Goal: Task Accomplishment & Management: Manage account settings

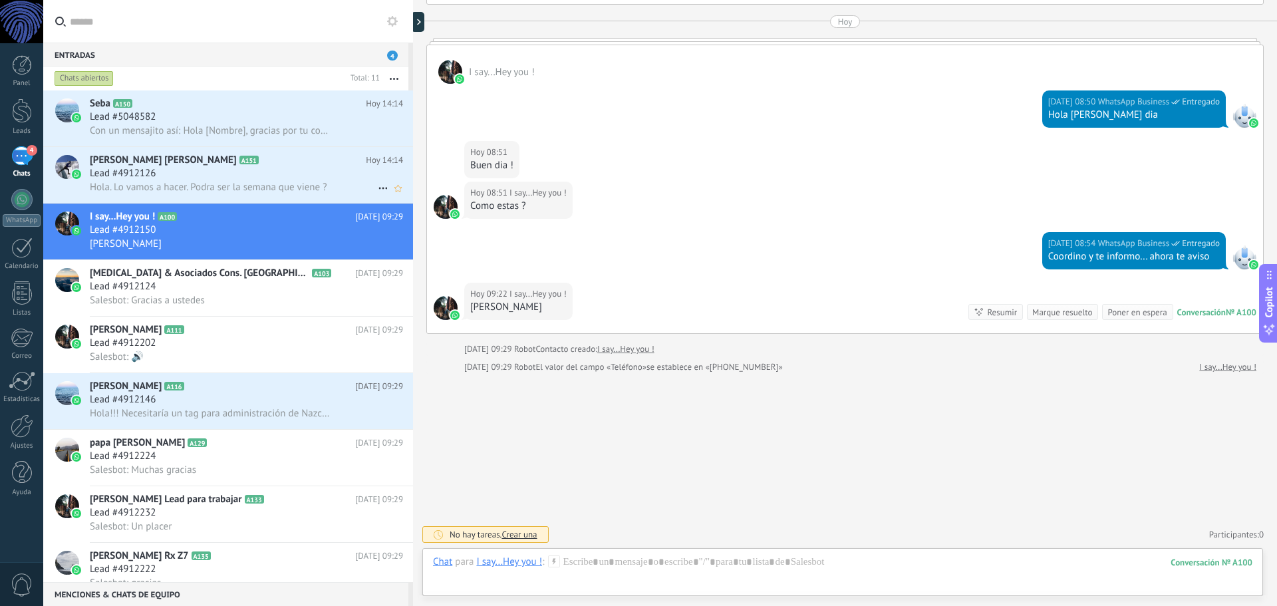
click at [208, 181] on span "Hola. Lo vamos a hacer. Podra ser la semana que viene ?" at bounding box center [209, 187] width 238 height 13
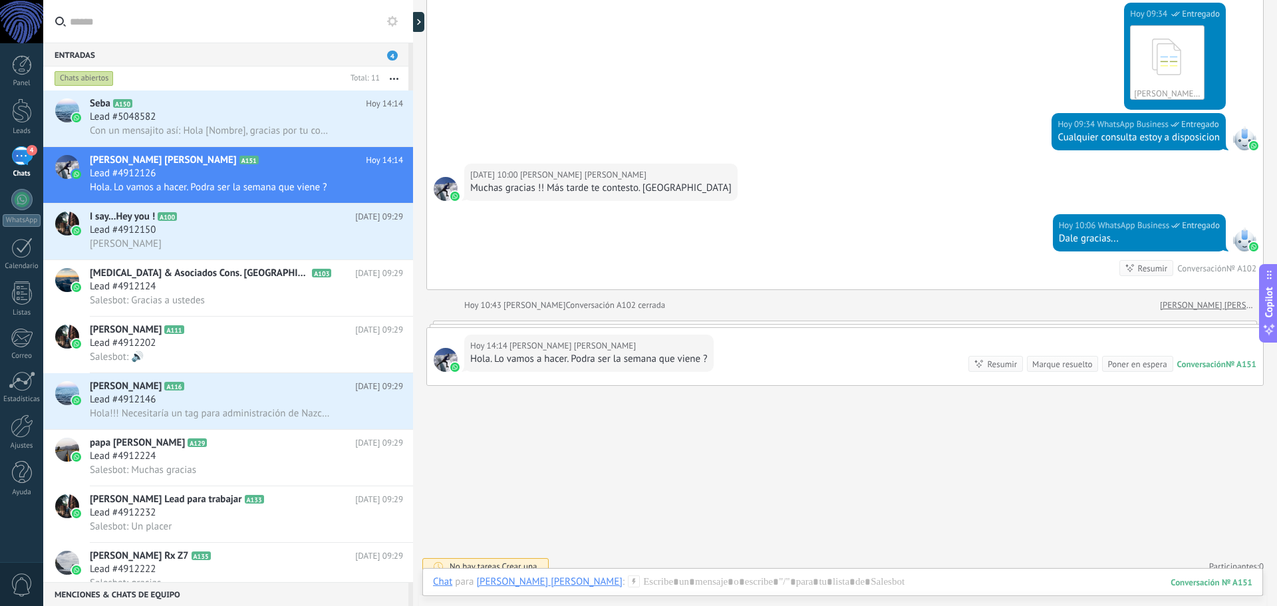
scroll to position [1266, 0]
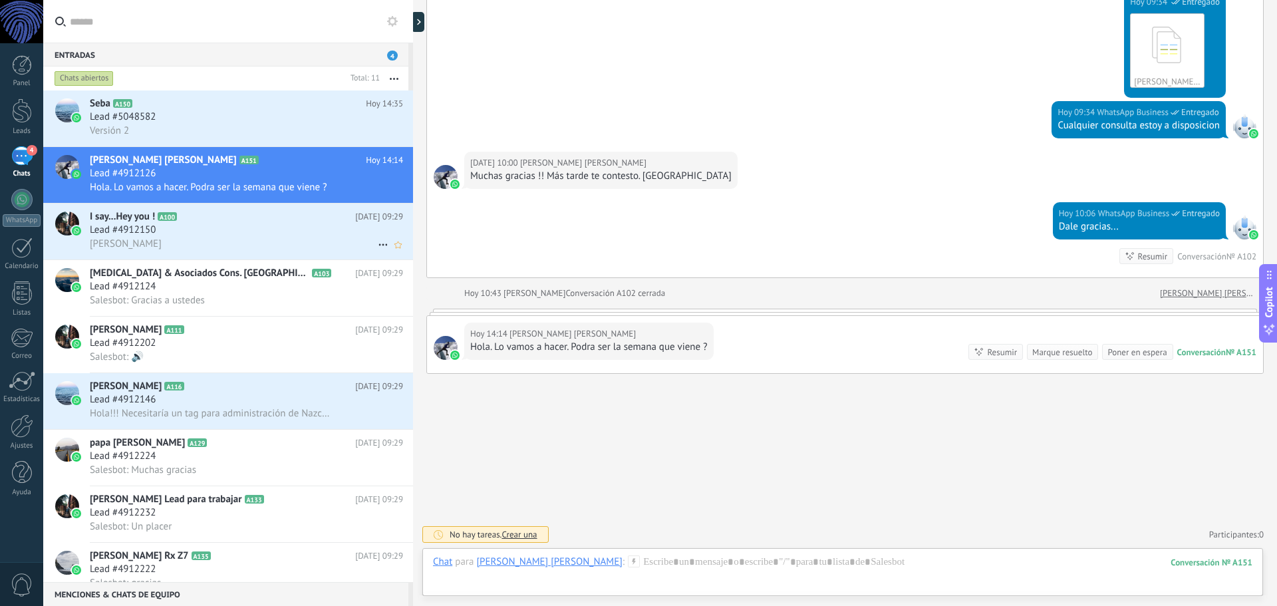
click at [246, 242] on div "[PERSON_NAME]" at bounding box center [246, 244] width 313 height 14
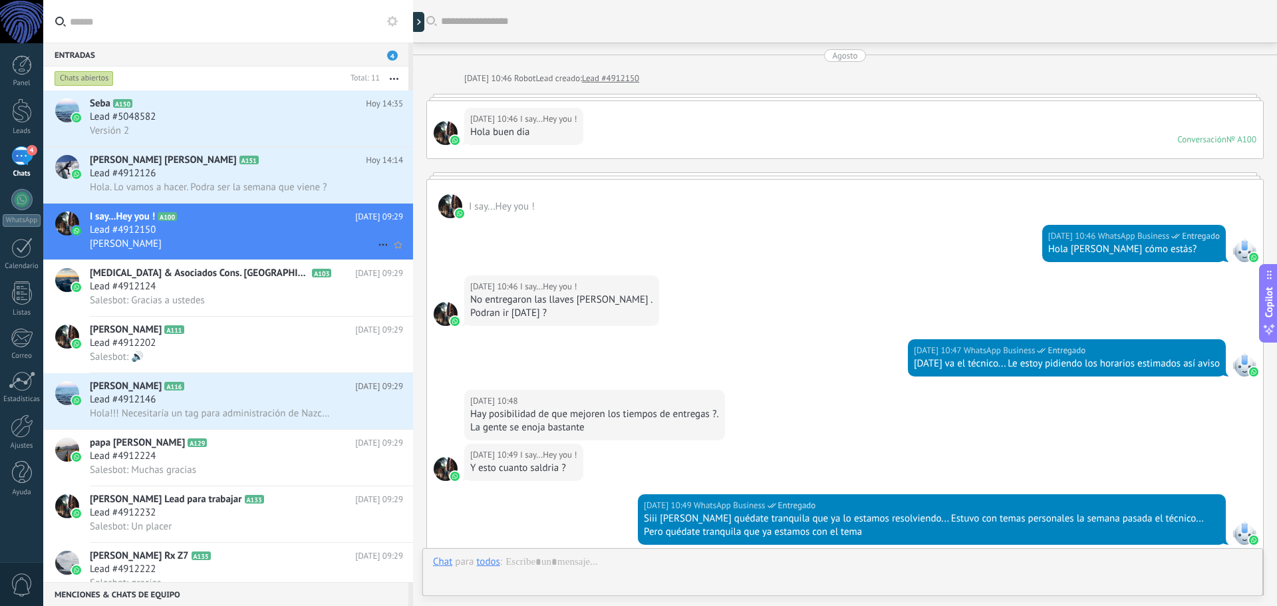
scroll to position [1143, 0]
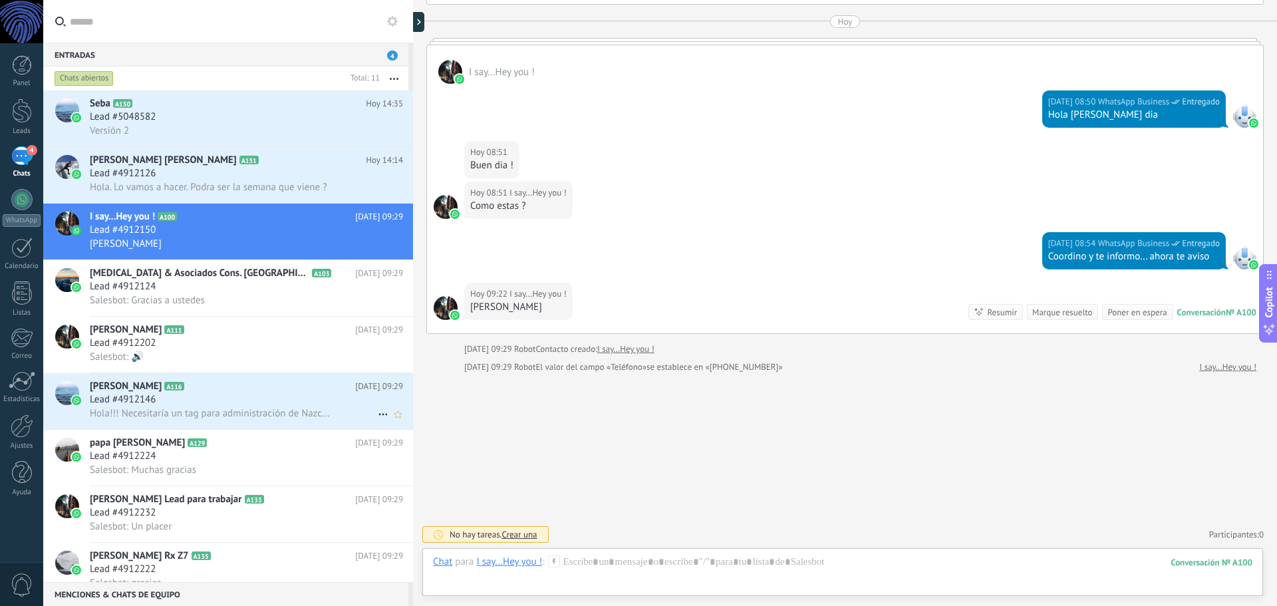
click at [234, 393] on div "[PERSON_NAME] A116 [DATE] 09:29 Lead #4912146 Hola!!! Necesitaría un tag para a…" at bounding box center [251, 401] width 323 height 56
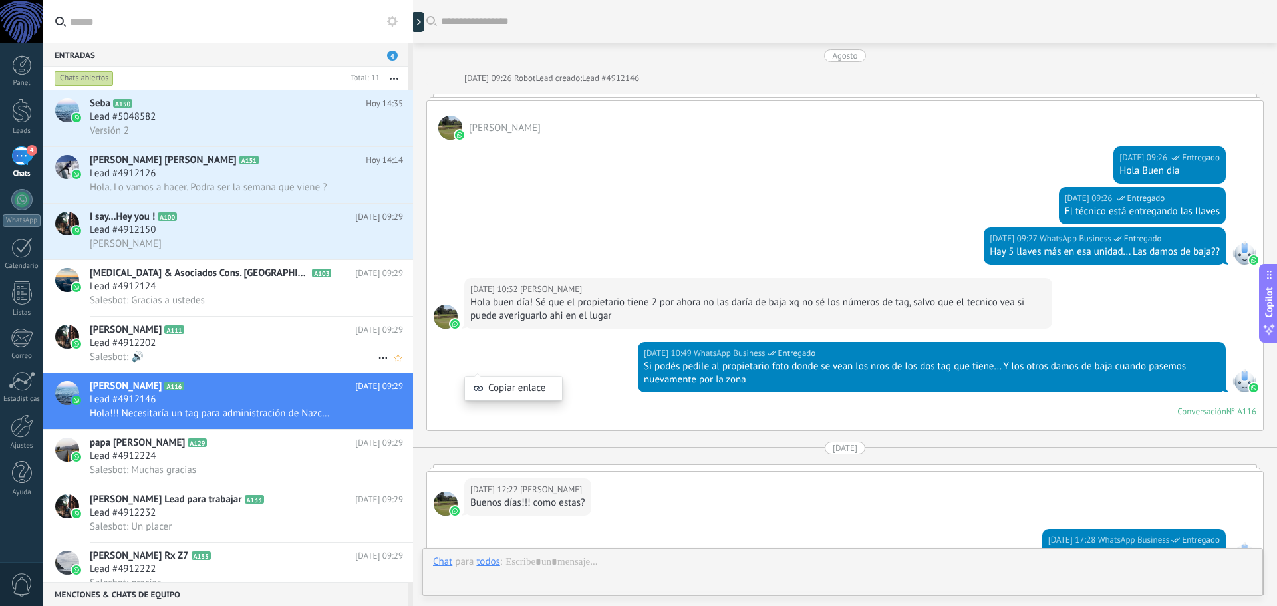
scroll to position [321, 0]
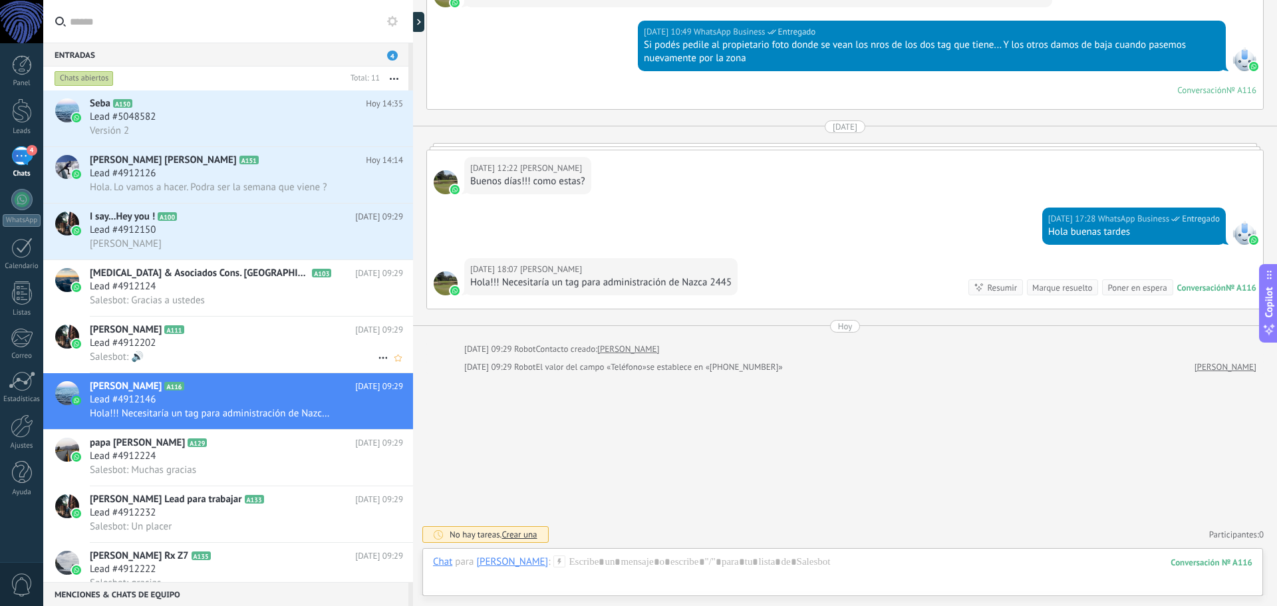
click at [234, 337] on div "Lead #4912202" at bounding box center [246, 343] width 313 height 13
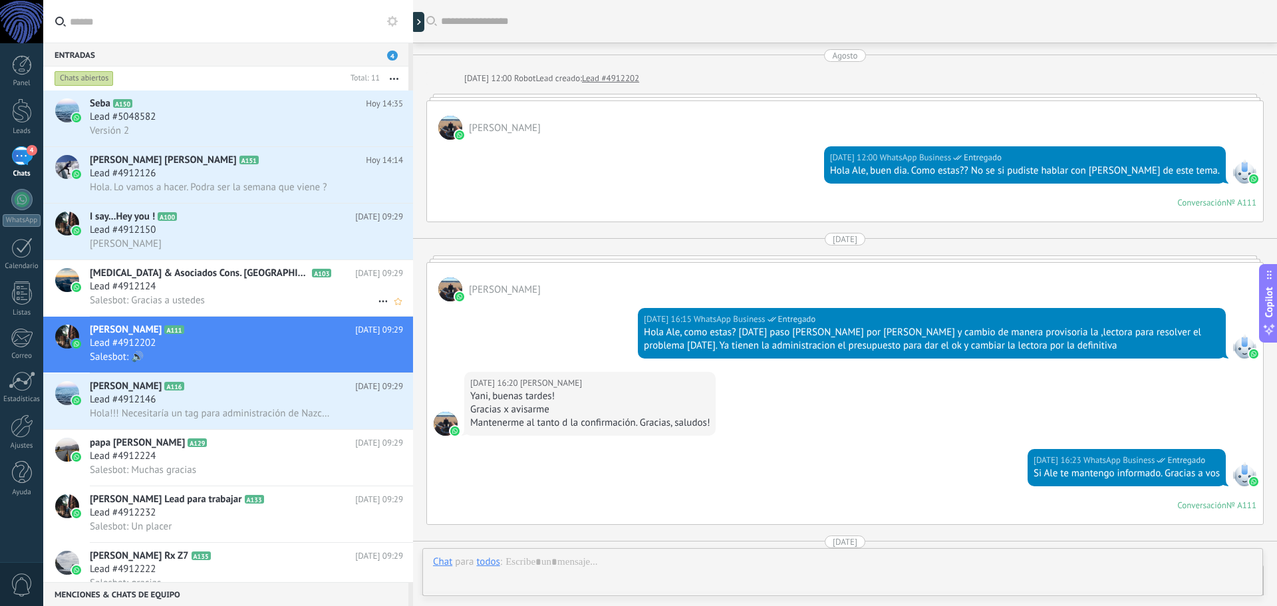
scroll to position [963, 0]
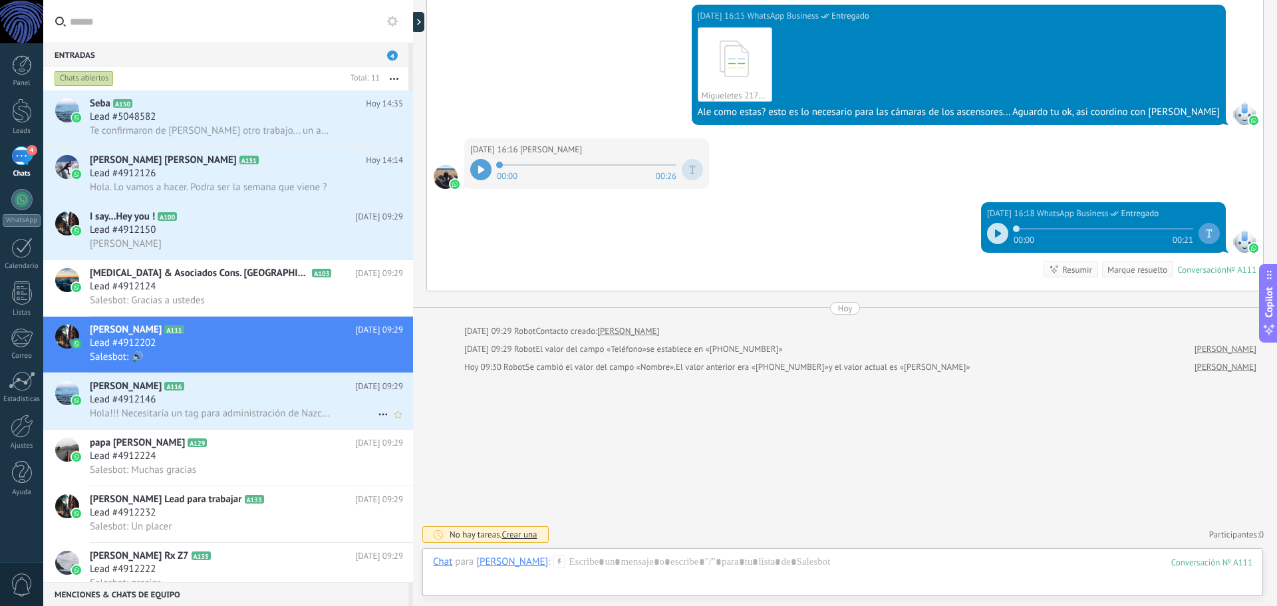
click at [238, 404] on div "Lead #4912146" at bounding box center [246, 399] width 313 height 13
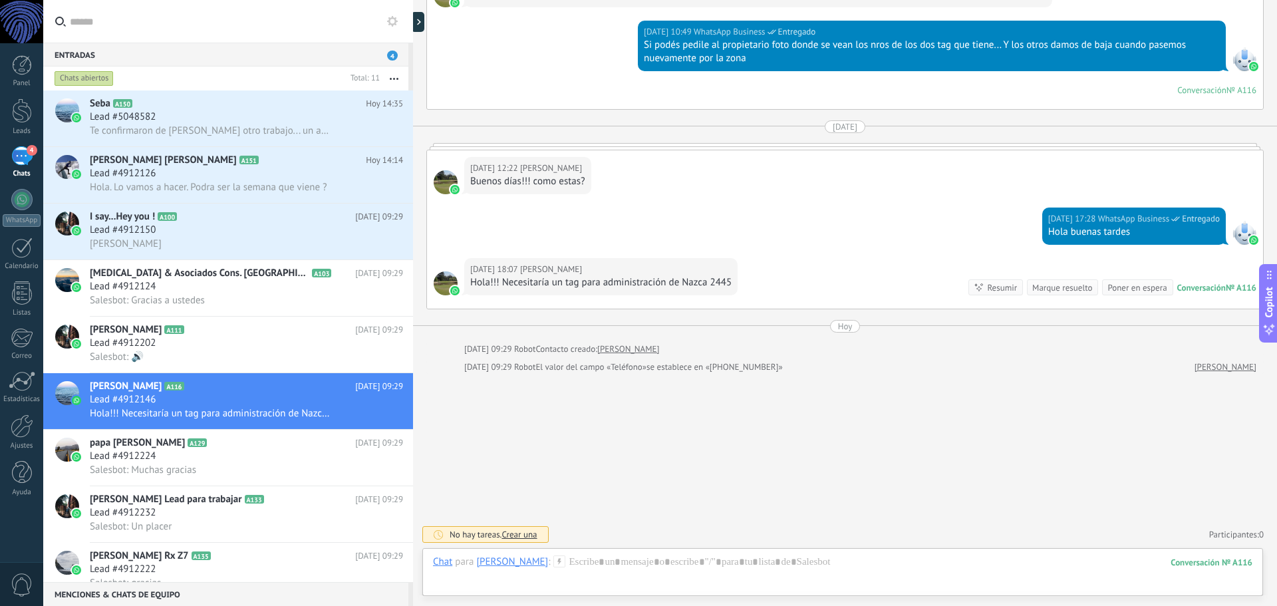
click at [80, 80] on div "Chats abiertos" at bounding box center [84, 79] width 59 height 16
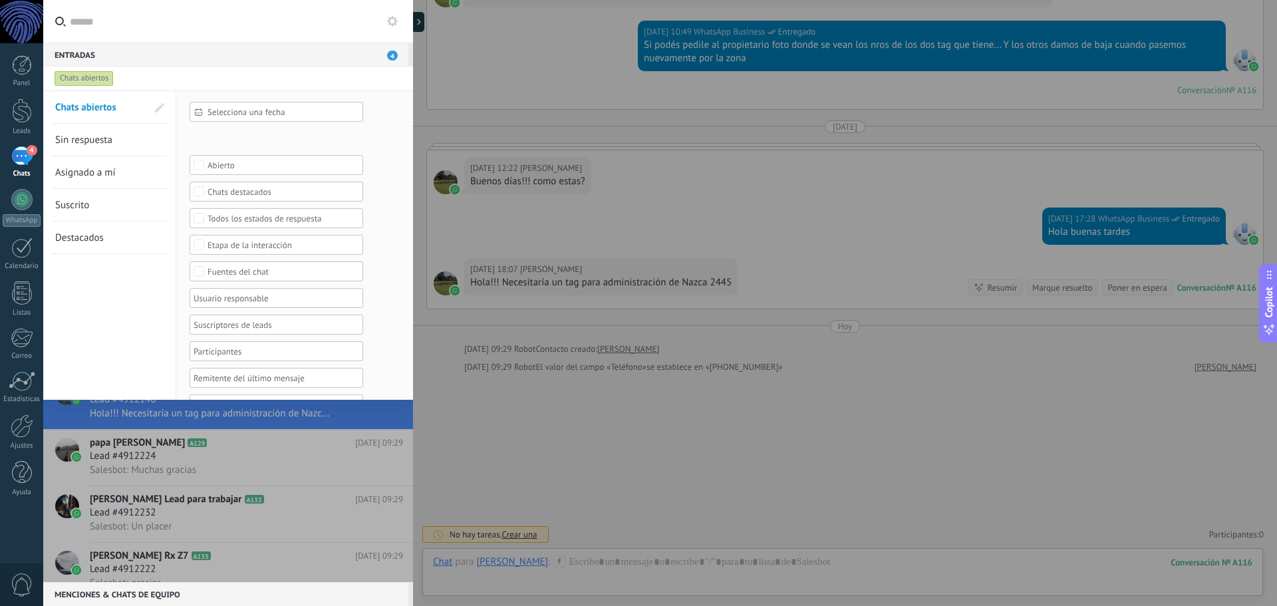
click at [122, 146] on link "Sin respuesta" at bounding box center [101, 140] width 92 height 32
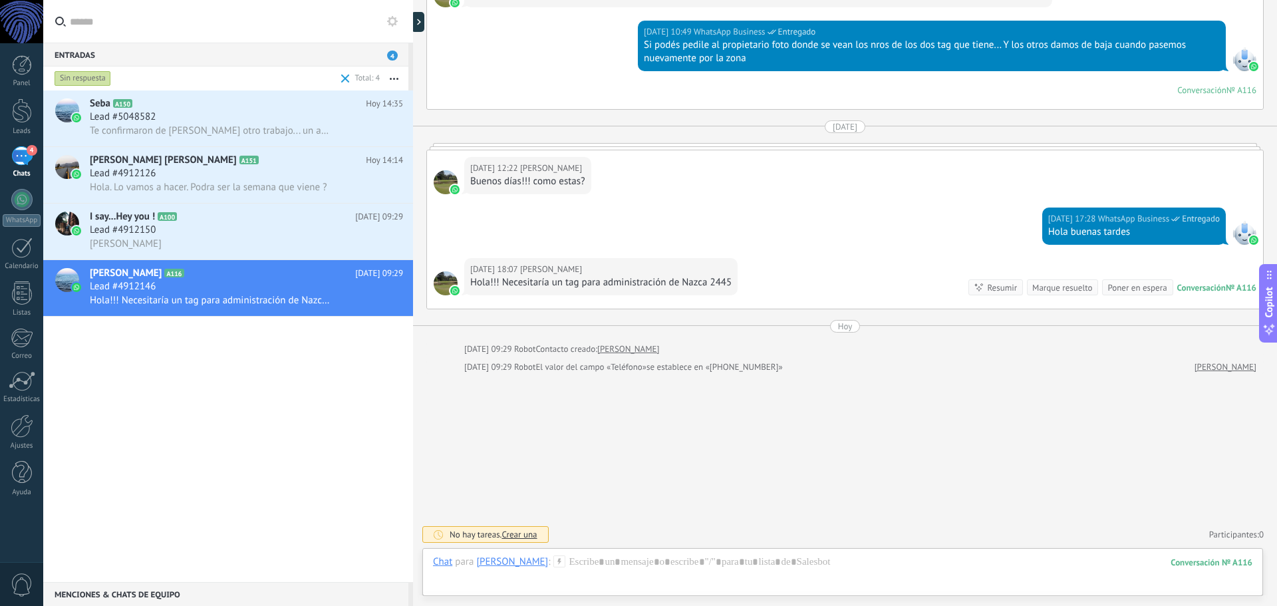
click at [331, 427] on div "Seba A150 [DATE] 14:35 Lead #5048582 Te confirmaron de [PERSON_NAME] otro traba…" at bounding box center [228, 336] width 370 height 492
click at [87, 79] on div "Sin respuesta" at bounding box center [83, 79] width 57 height 16
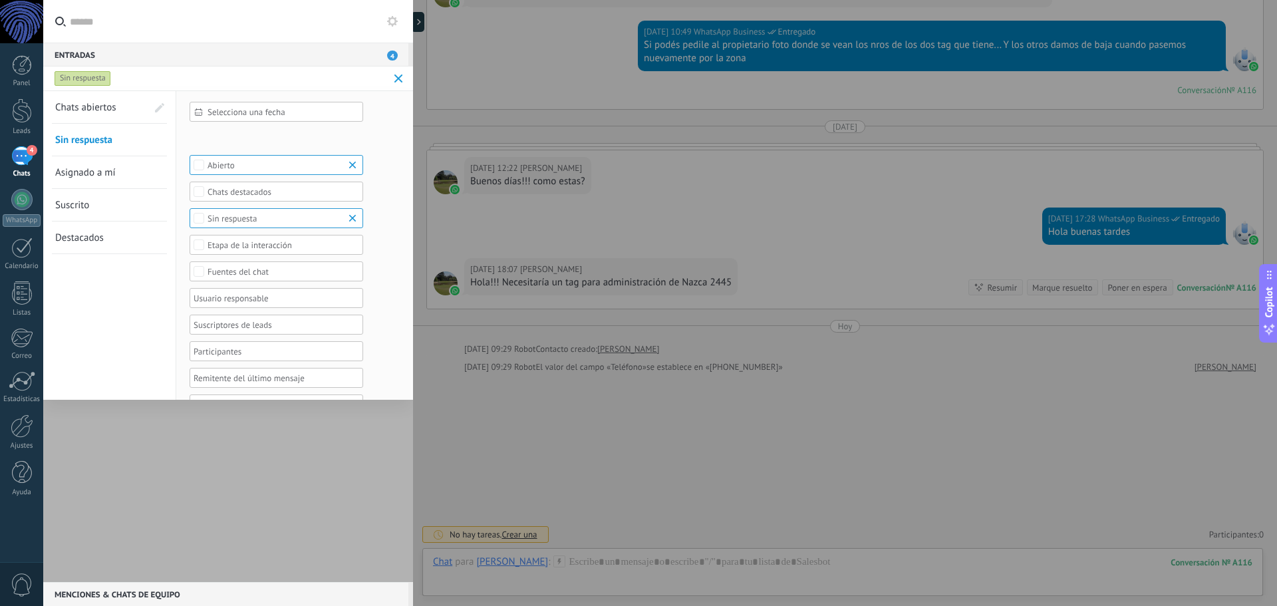
click at [95, 114] on link "Chats abiertos" at bounding box center [101, 107] width 92 height 32
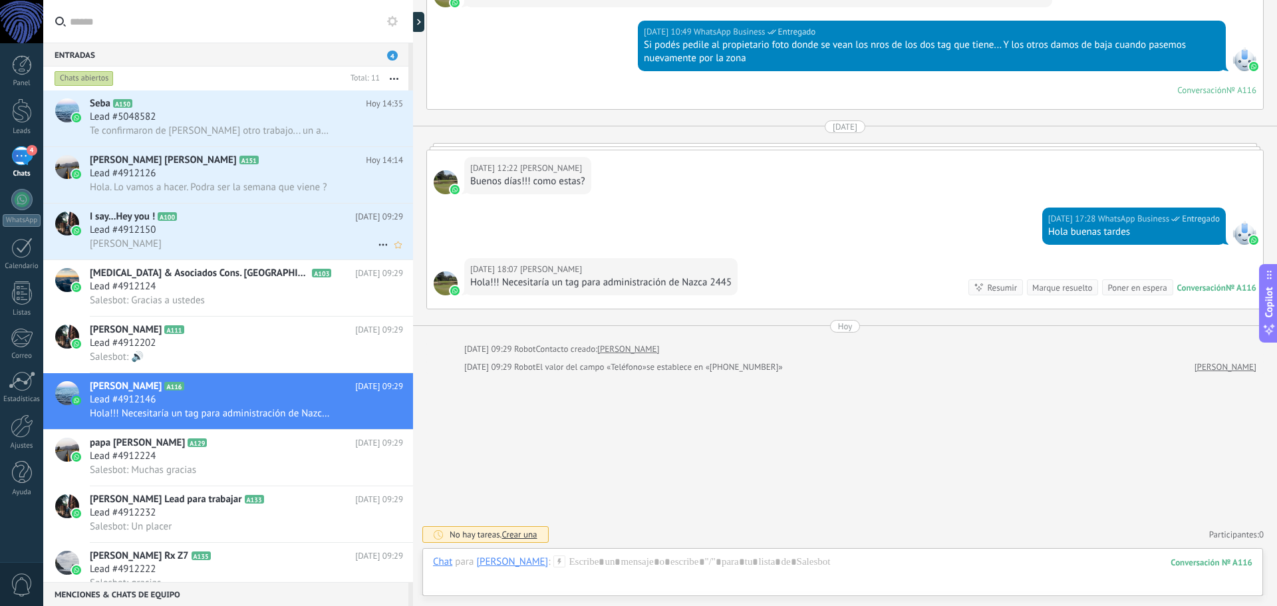
click at [163, 212] on span "A100" at bounding box center [167, 216] width 19 height 9
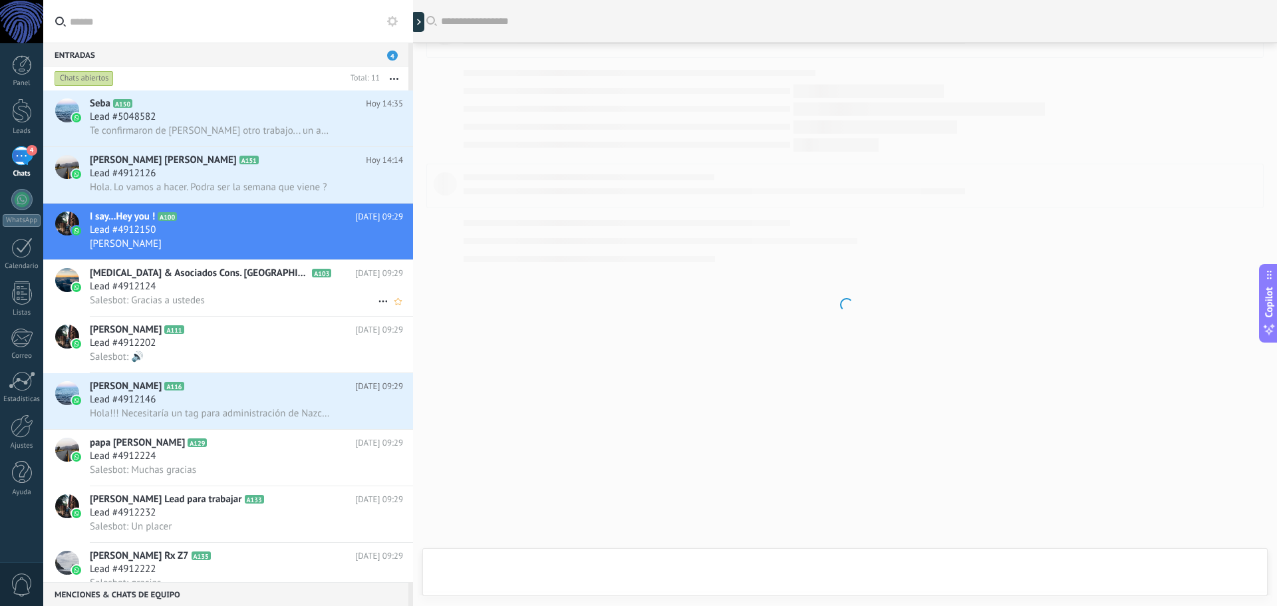
scroll to position [1143, 0]
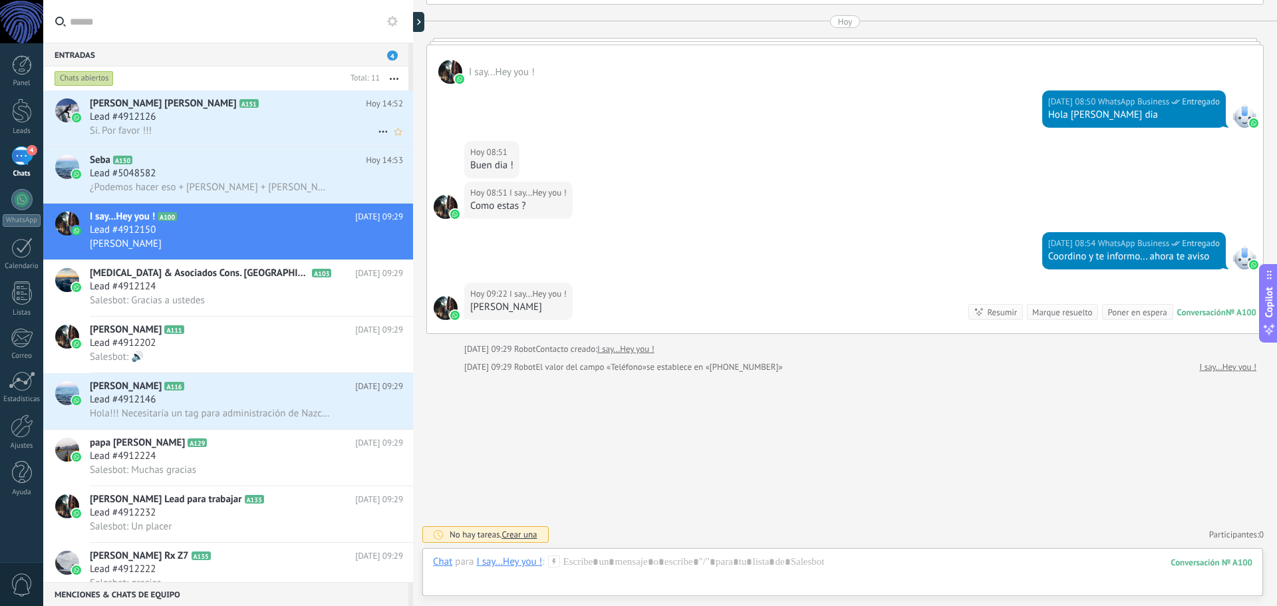
click at [196, 116] on div "Lead #4912126" at bounding box center [246, 116] width 313 height 13
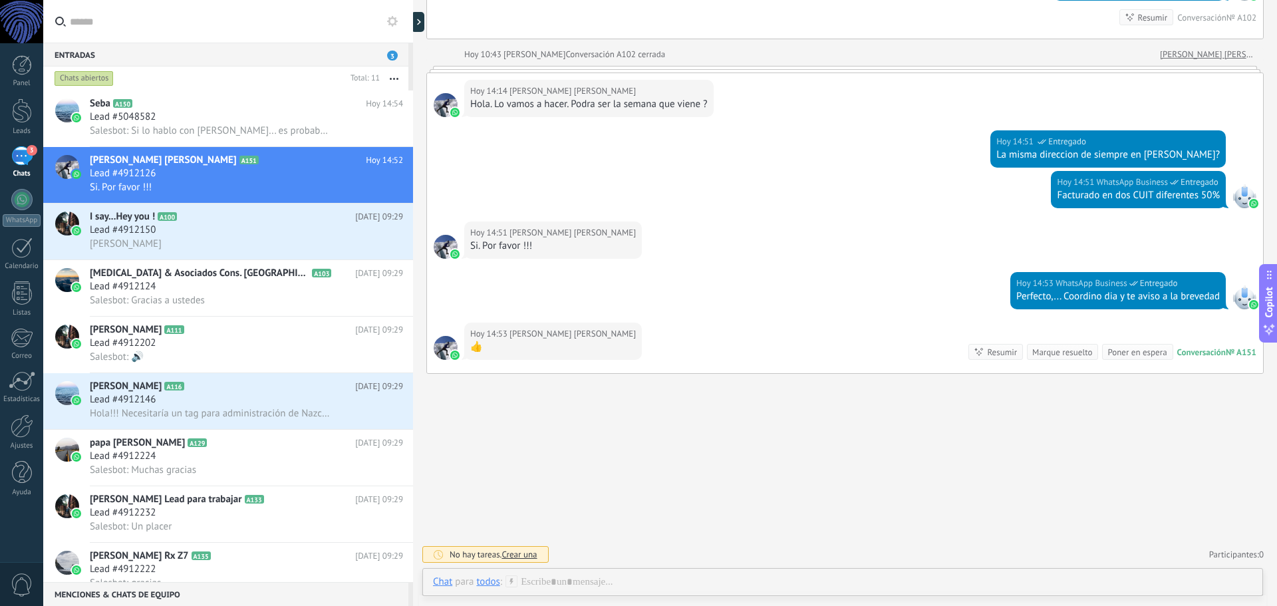
scroll to position [1543, 0]
